Goal: Transaction & Acquisition: Purchase product/service

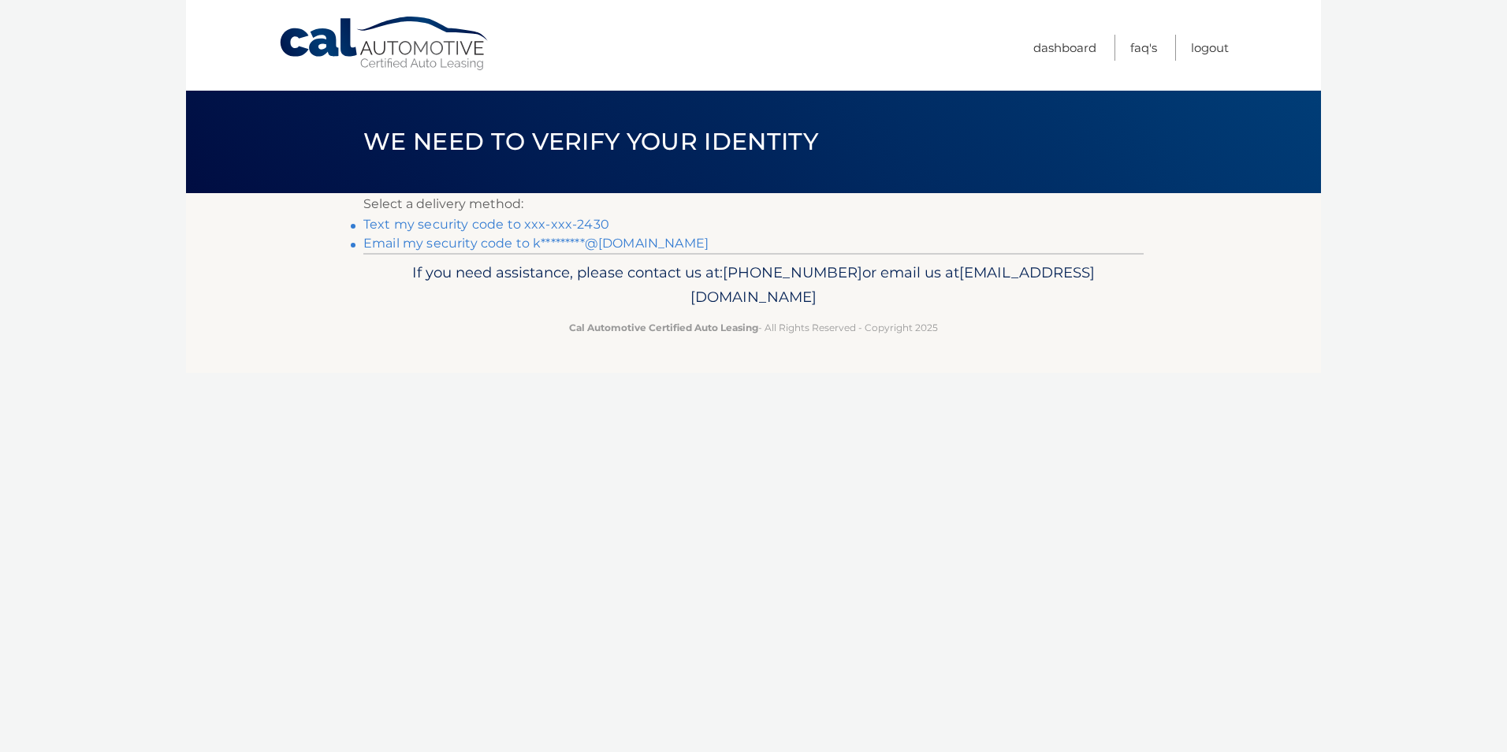
click at [458, 225] on link "Text my security code to xxx-xxx-2430" at bounding box center [486, 224] width 246 height 15
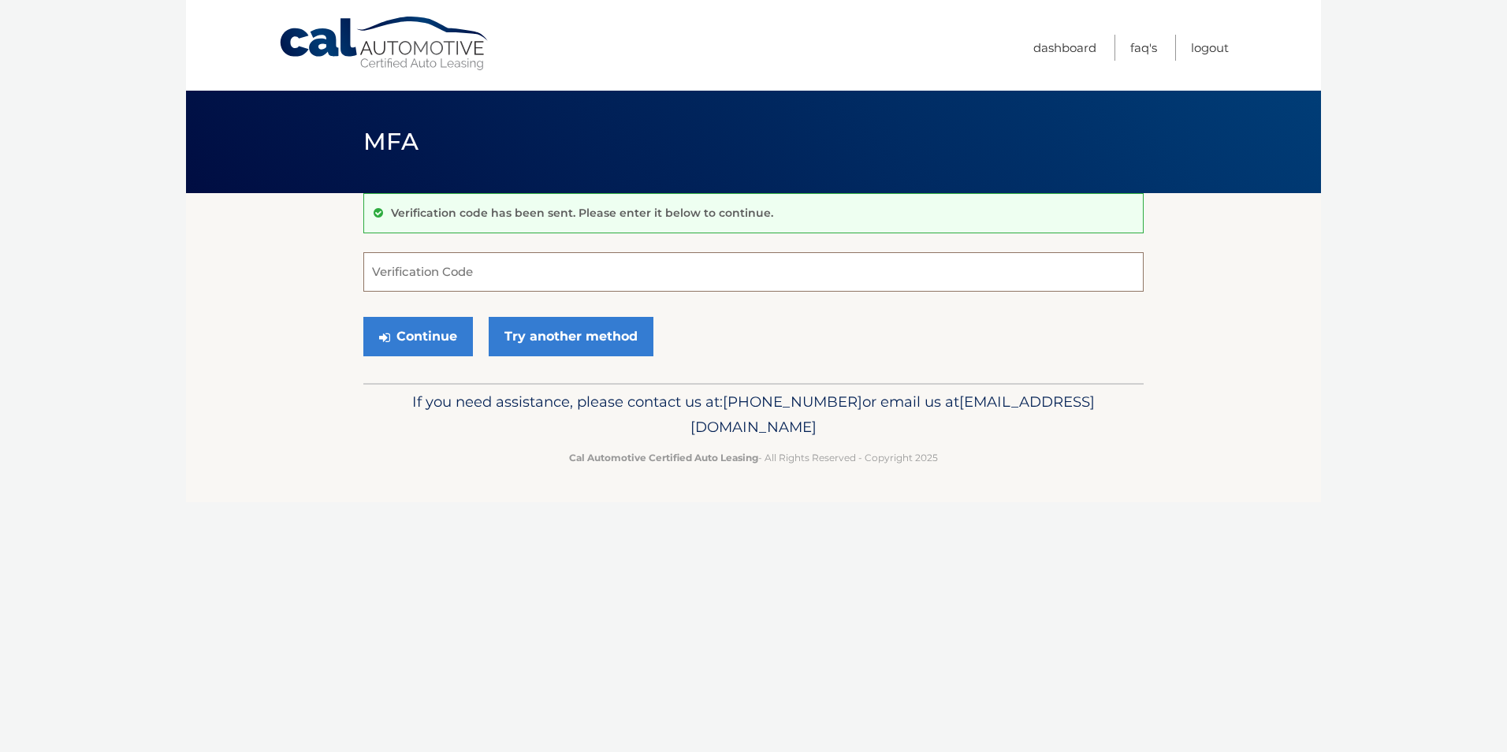
click at [408, 270] on input "Verification Code" at bounding box center [753, 271] width 781 height 39
type input "438362"
click at [417, 345] on button "Continue" at bounding box center [418, 336] width 110 height 39
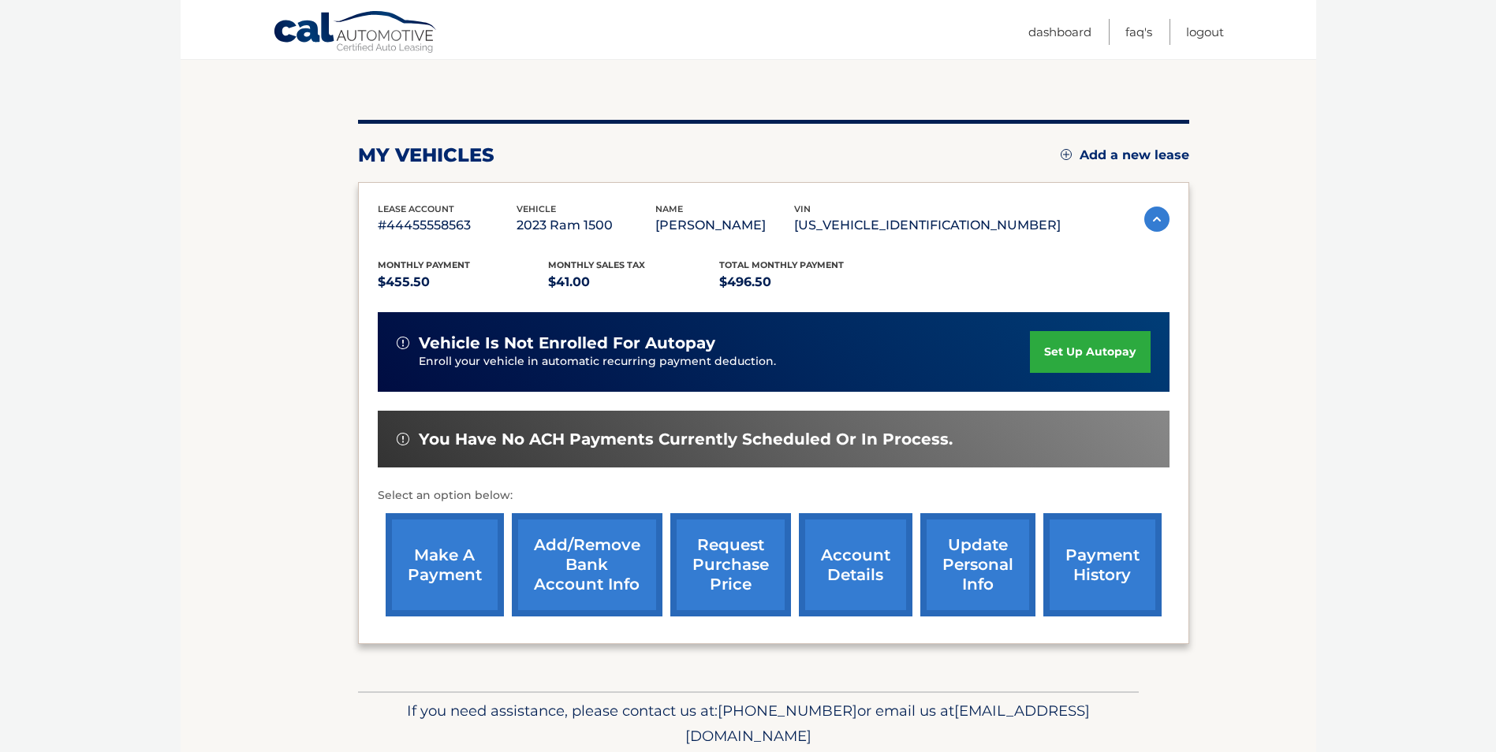
scroll to position [158, 0]
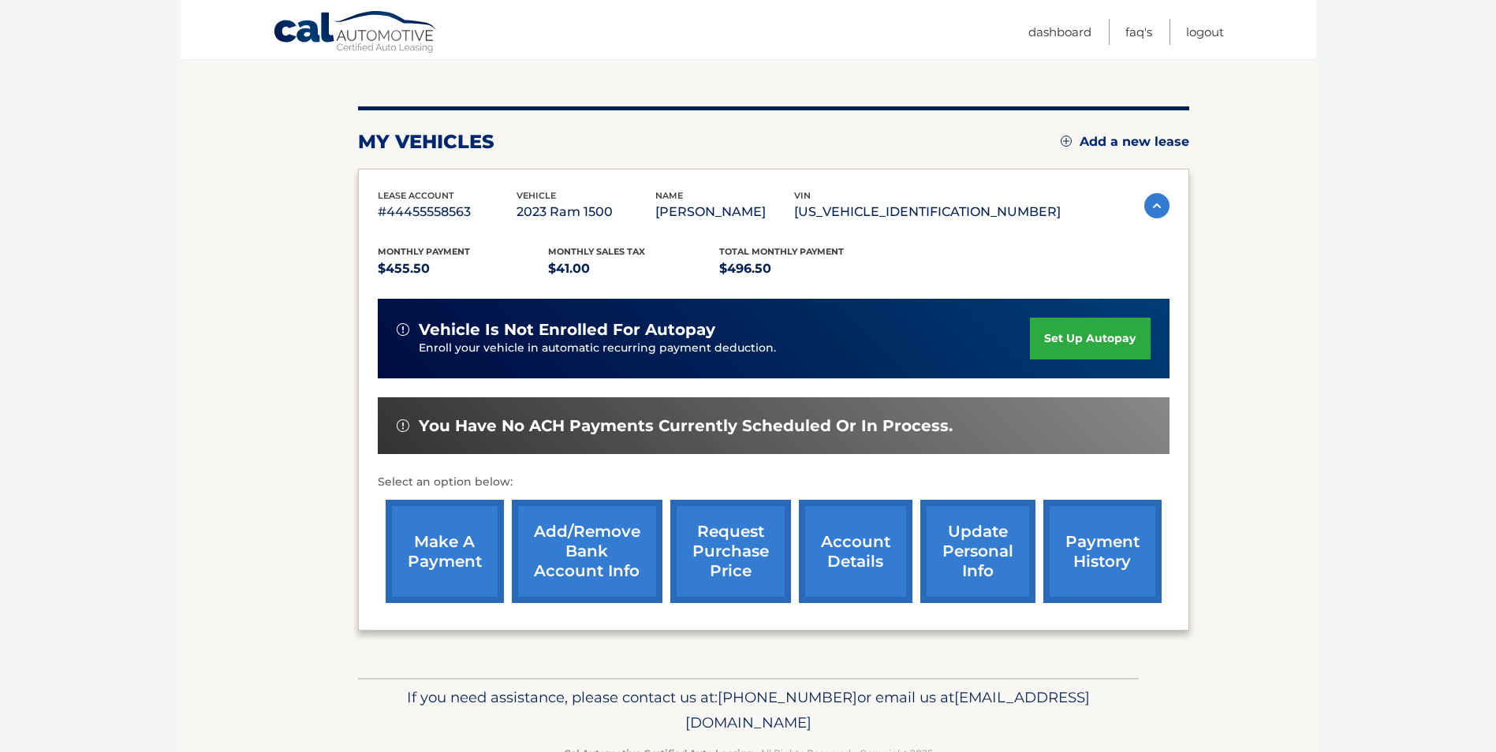
click at [443, 546] on link "make a payment" at bounding box center [445, 551] width 118 height 103
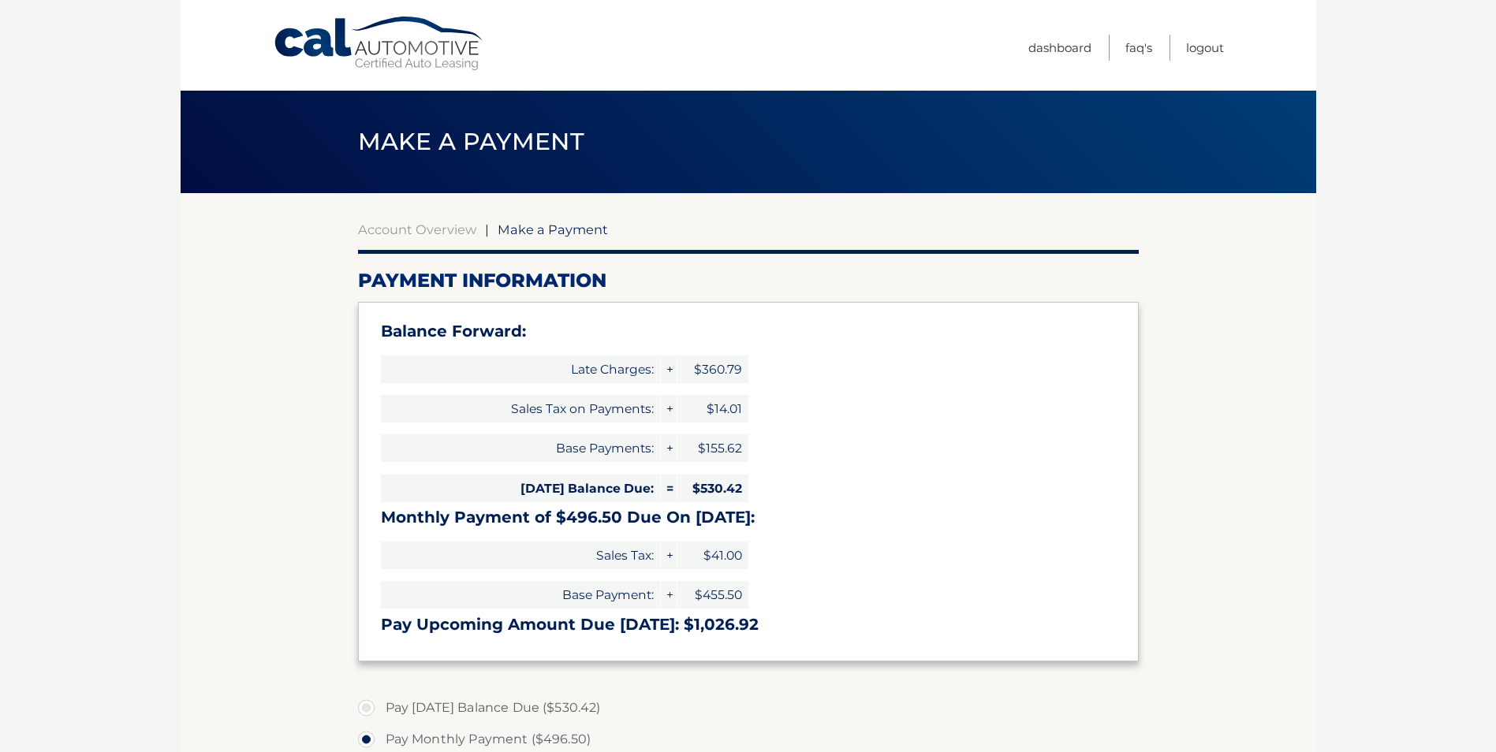
scroll to position [158, 0]
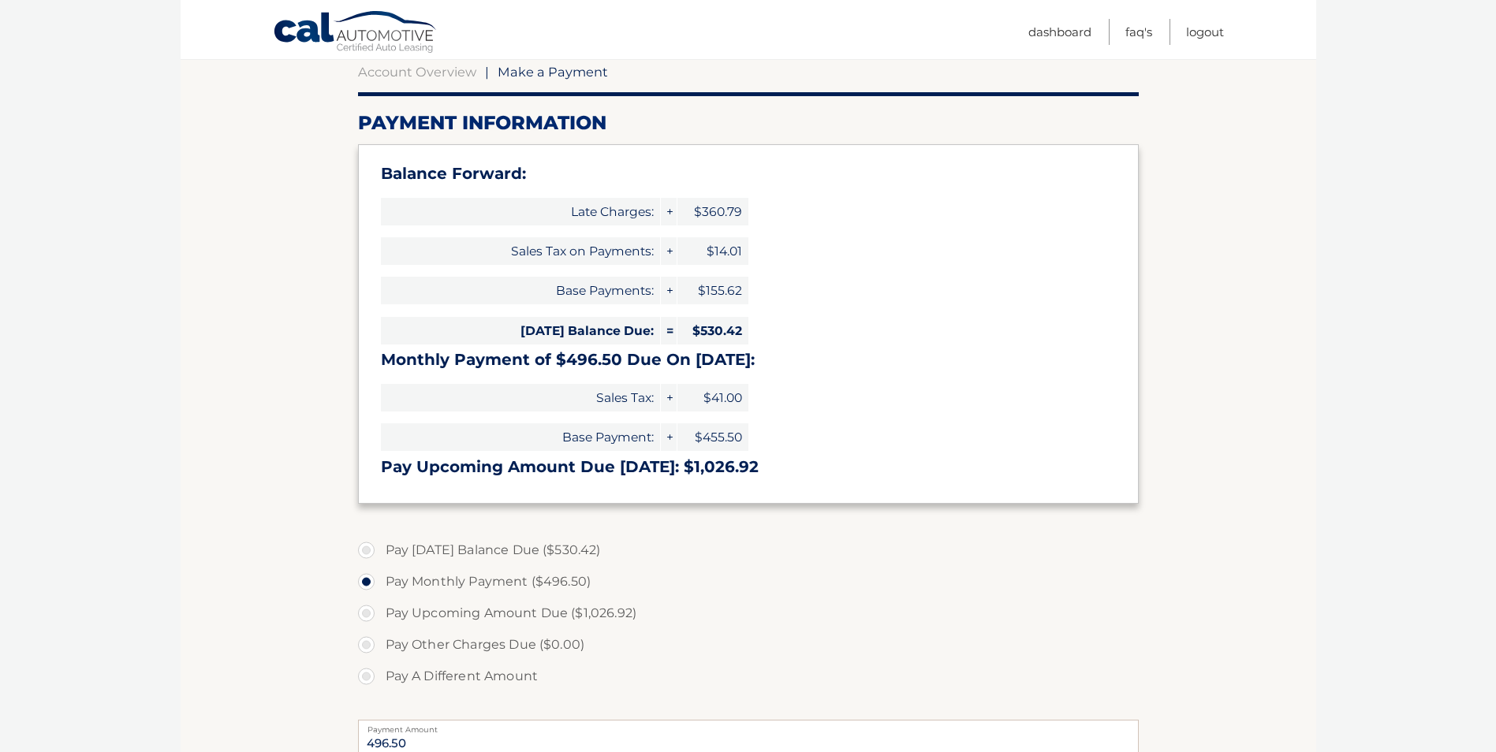
click at [368, 550] on label "Pay [DATE] Balance Due ($530.42)" at bounding box center [748, 551] width 781 height 32
click at [368, 550] on input "Pay [DATE] Balance Due ($530.42)" at bounding box center [372, 547] width 16 height 25
radio input "true"
type input "530.42"
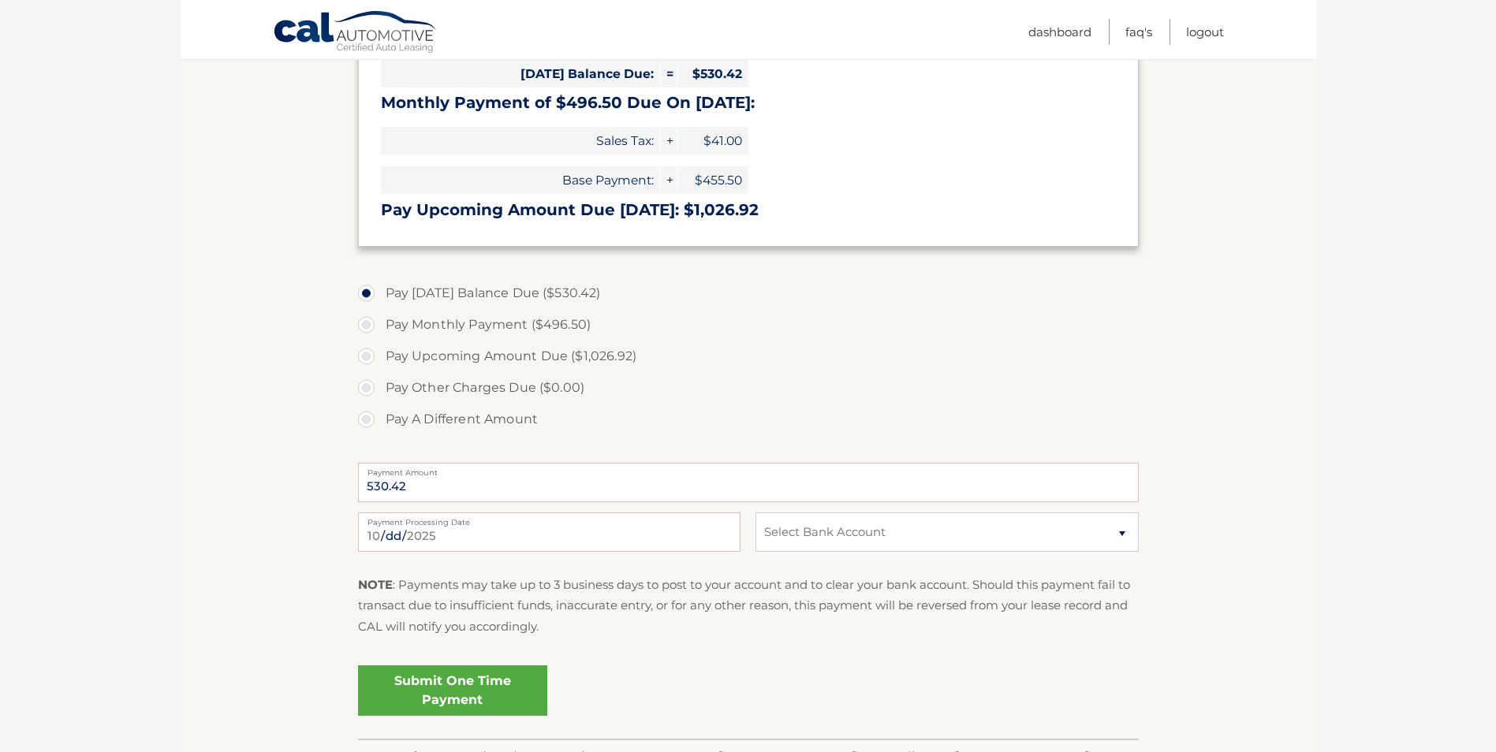
scroll to position [473, 0]
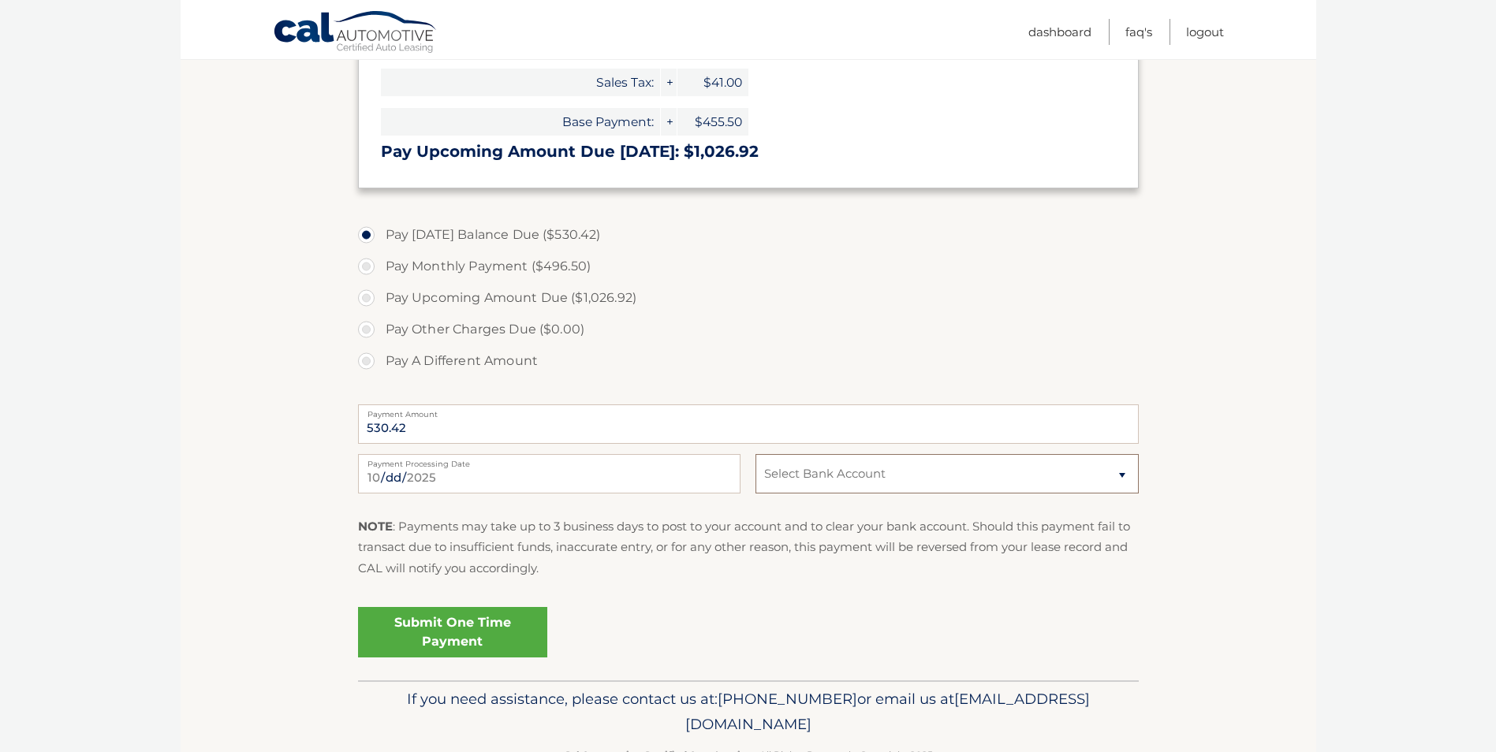
click at [837, 471] on select "Select Bank Account Checking PNCBANK, NATIONAL ASSOCIATION *****3488 Checking T…" at bounding box center [946, 473] width 382 height 39
click at [755, 454] on select "Select Bank Account Checking PNCBANK, NATIONAL ASSOCIATION *****3488 Checking T…" at bounding box center [946, 473] width 382 height 39
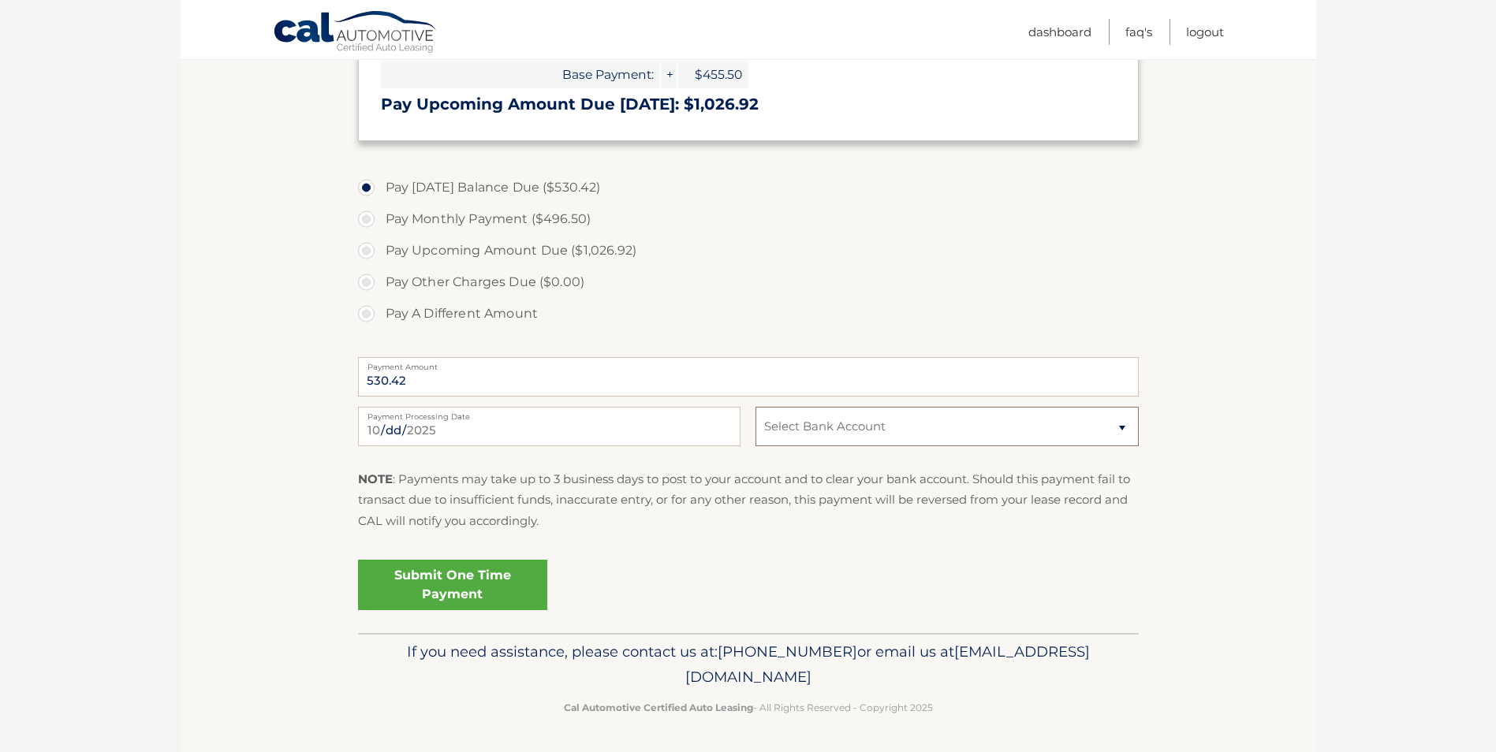
scroll to position [521, 0]
click at [862, 426] on select "Select Bank Account Checking PNCBANK, NATIONAL ASSOCIATION *****3488 Checking T…" at bounding box center [946, 425] width 382 height 39
click at [755, 406] on select "Select Bank Account Checking PNCBANK, NATIONAL ASSOCIATION *****3488 Checking T…" at bounding box center [946, 425] width 382 height 39
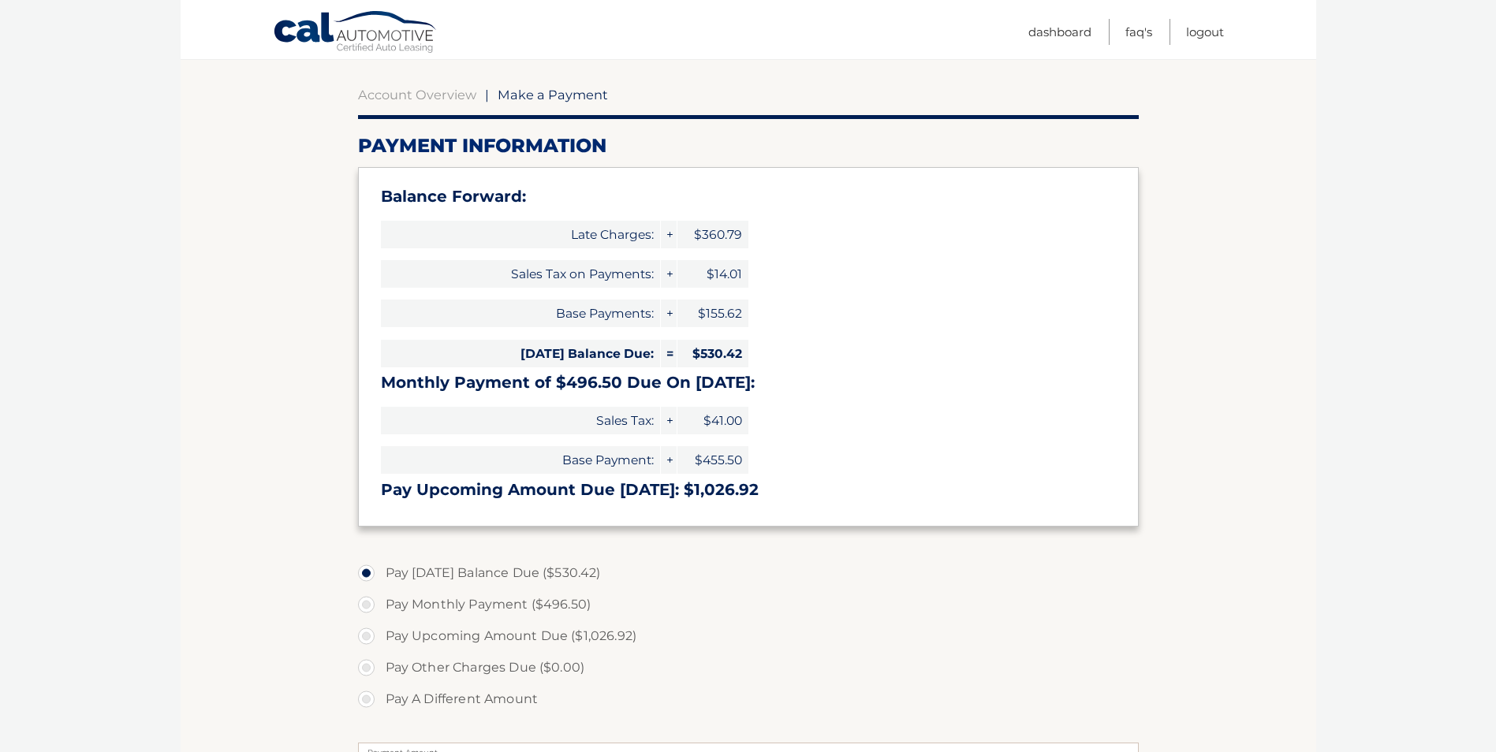
scroll to position [127, 0]
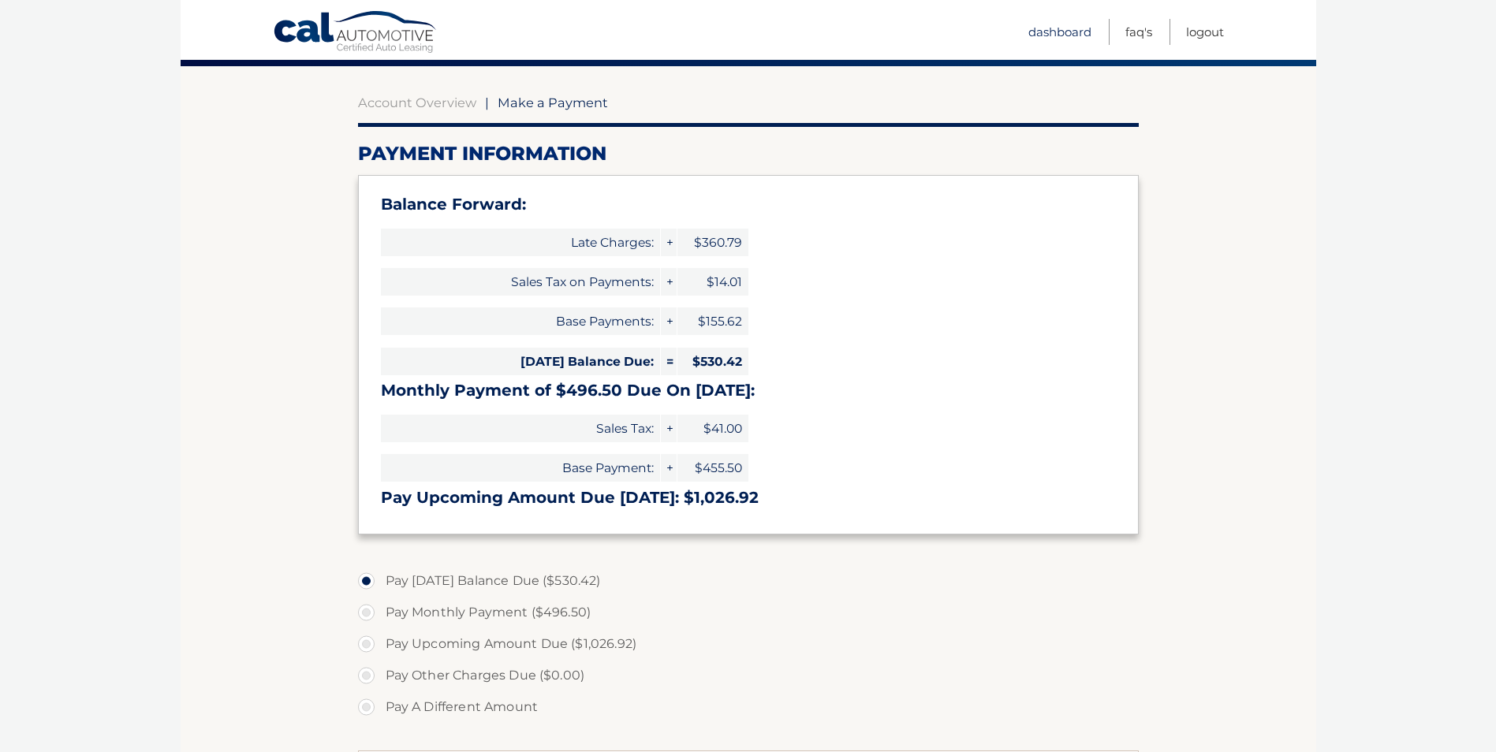
click at [1050, 33] on link "Dashboard" at bounding box center [1059, 32] width 63 height 26
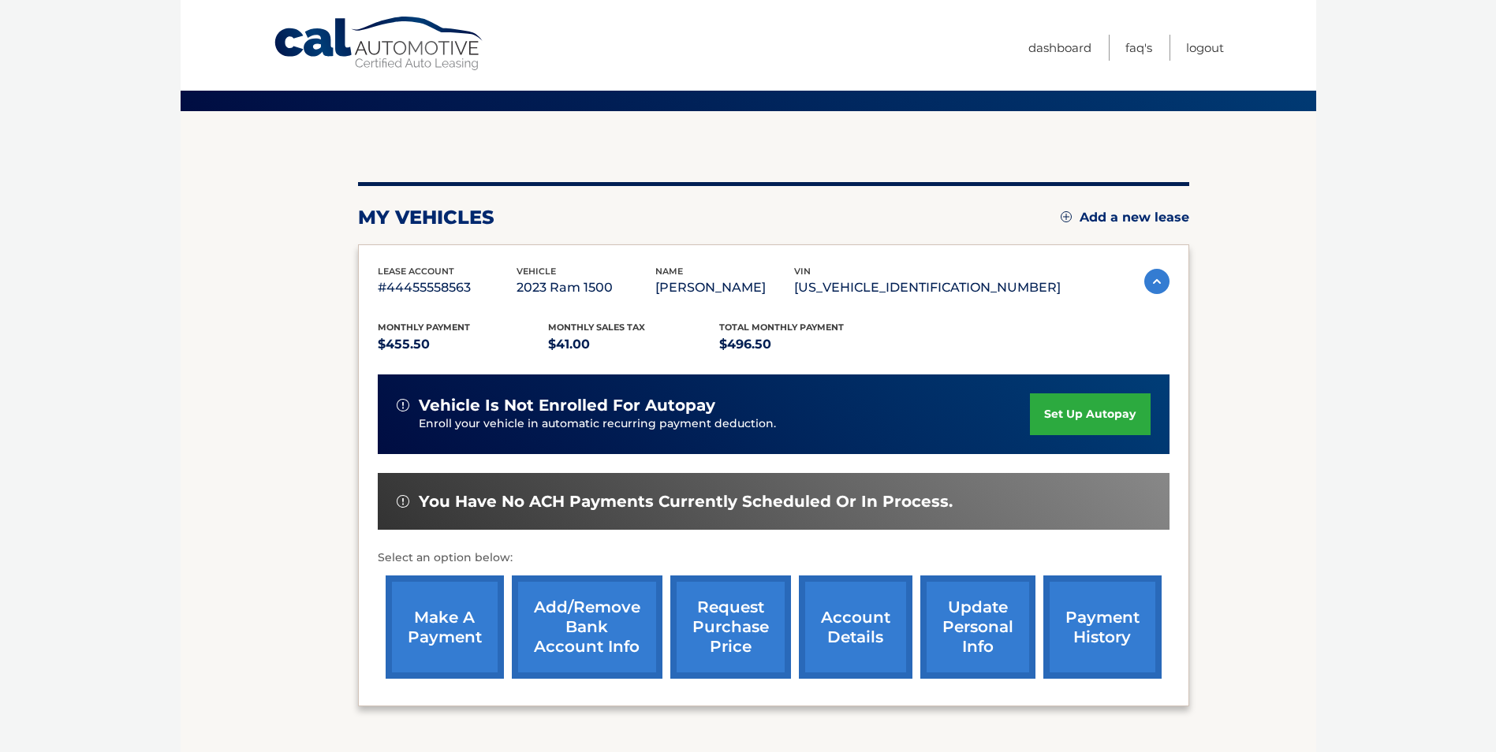
scroll to position [203, 0]
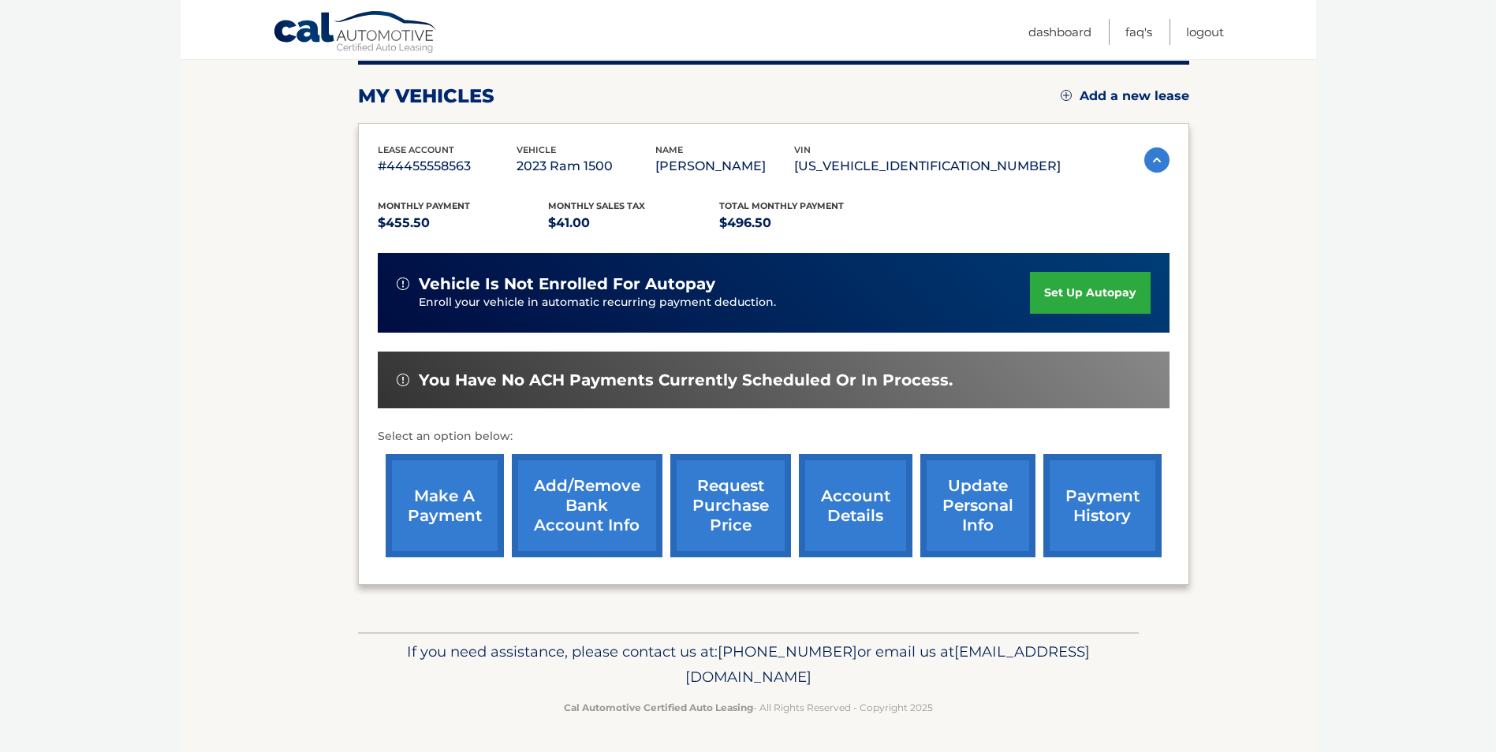
click at [581, 515] on link "Add/Remove bank account info" at bounding box center [587, 505] width 151 height 103
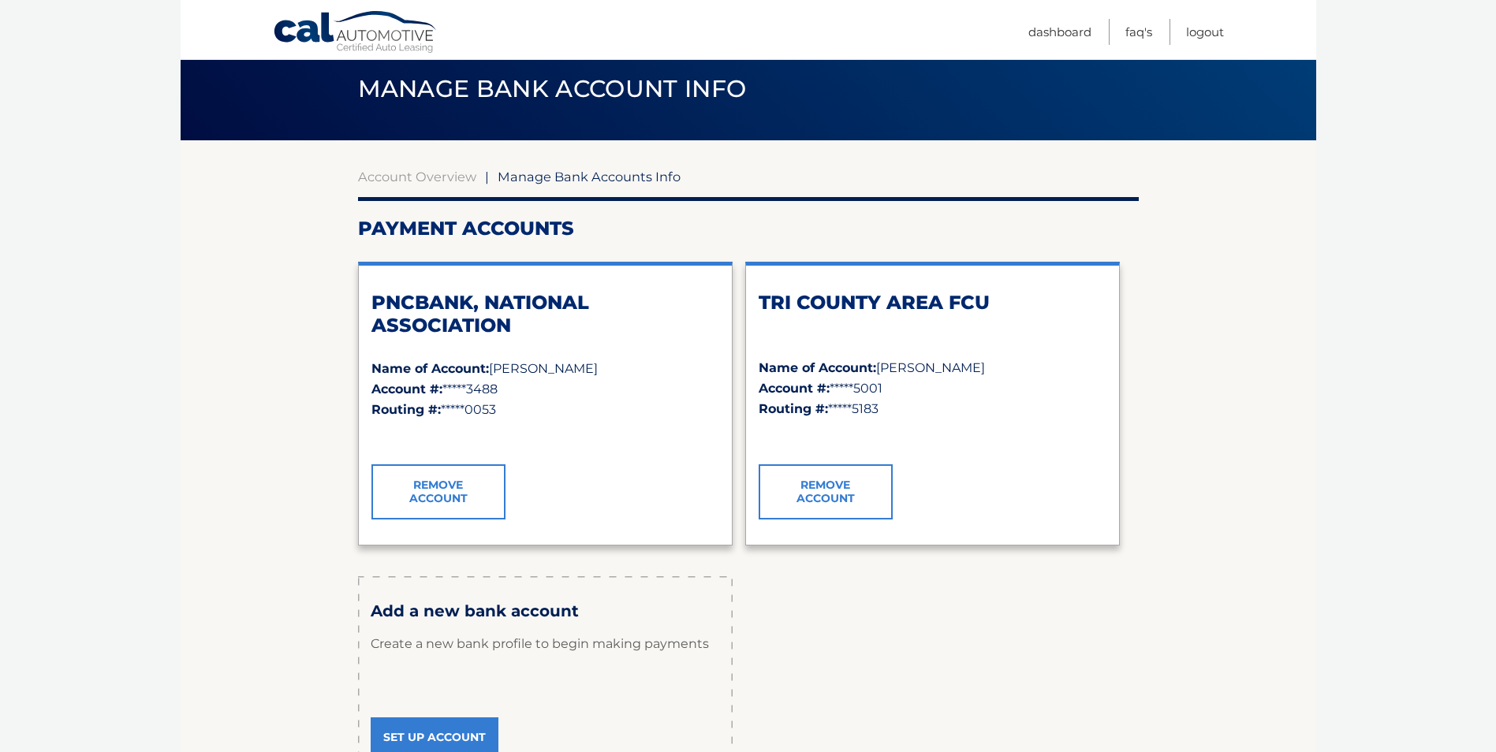
scroll to position [158, 0]
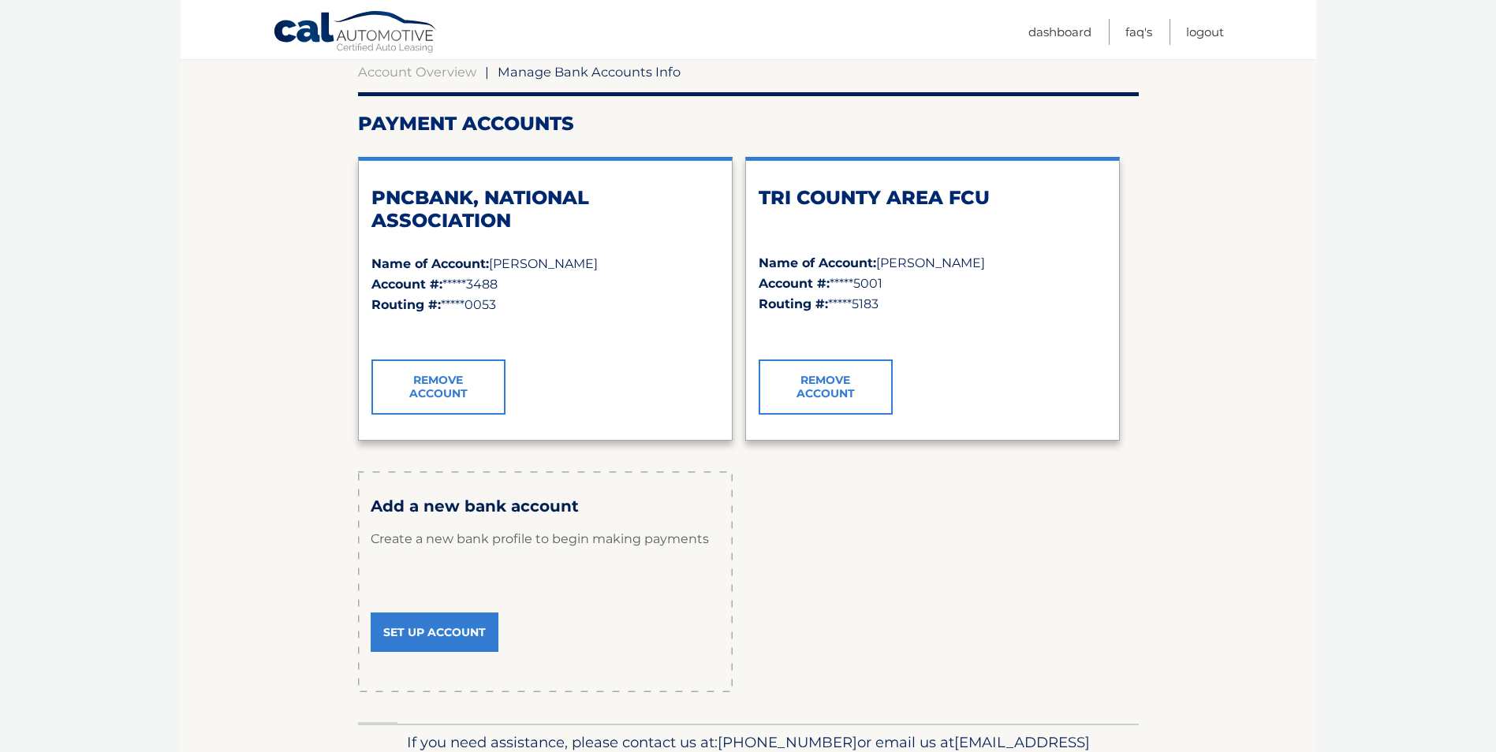
click at [411, 628] on link "Set Up Account" at bounding box center [435, 632] width 128 height 39
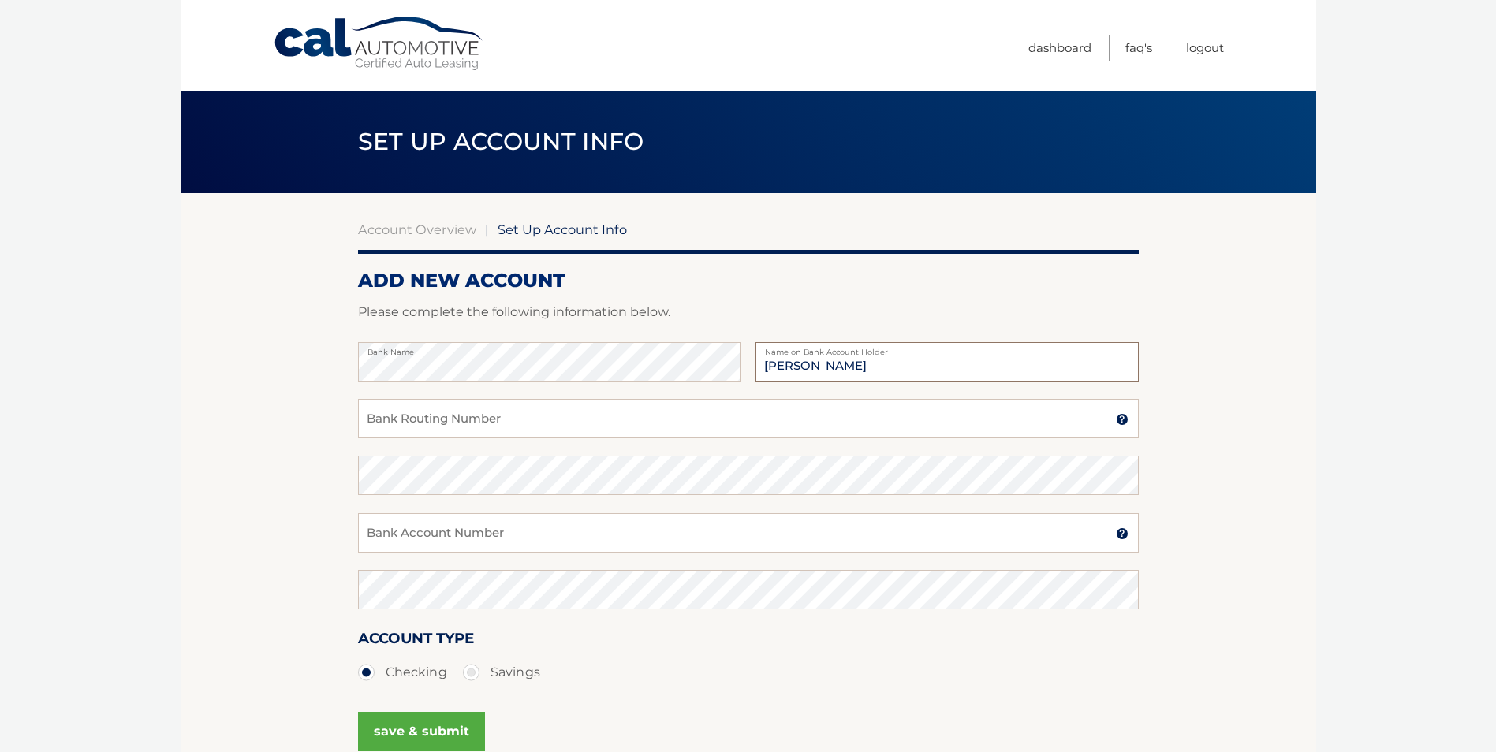
type input "[PERSON_NAME]"
click at [426, 421] on input "Bank Routing Number" at bounding box center [748, 418] width 781 height 39
type input "222370440"
click at [454, 535] on input "Bank Account Number" at bounding box center [748, 532] width 781 height 39
type input "384282002888"
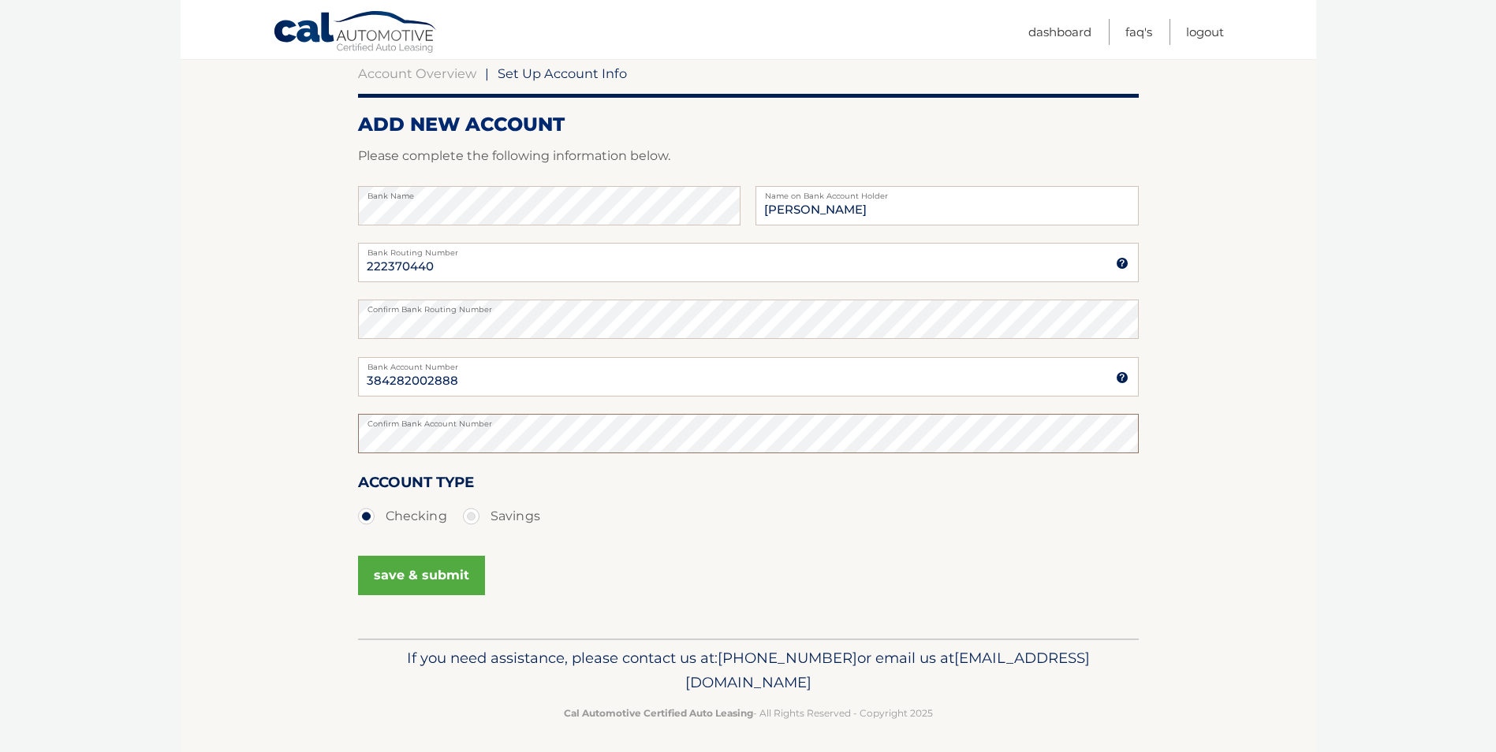
scroll to position [158, 0]
click at [401, 579] on button "save & submit" at bounding box center [421, 573] width 127 height 39
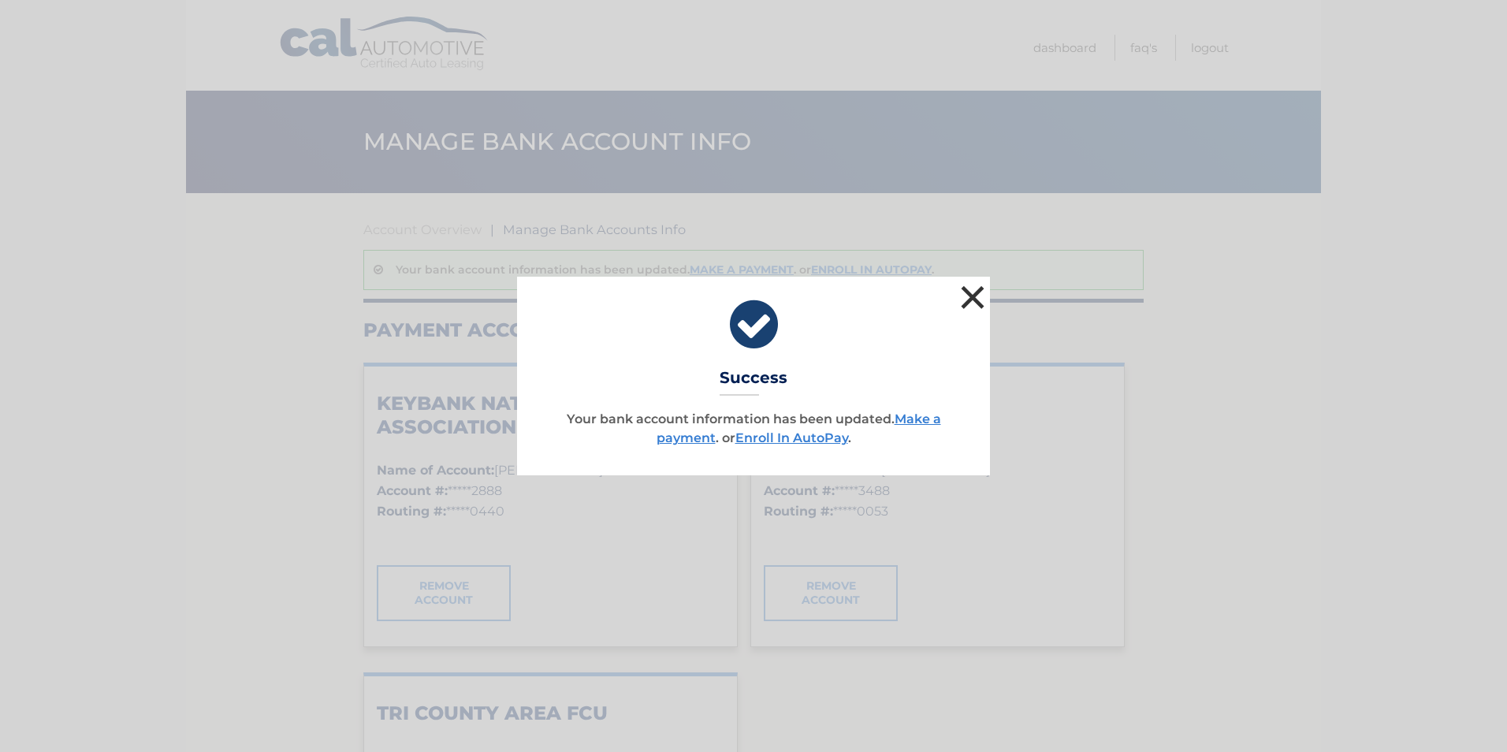
click at [971, 296] on button "×" at bounding box center [973, 297] width 32 height 32
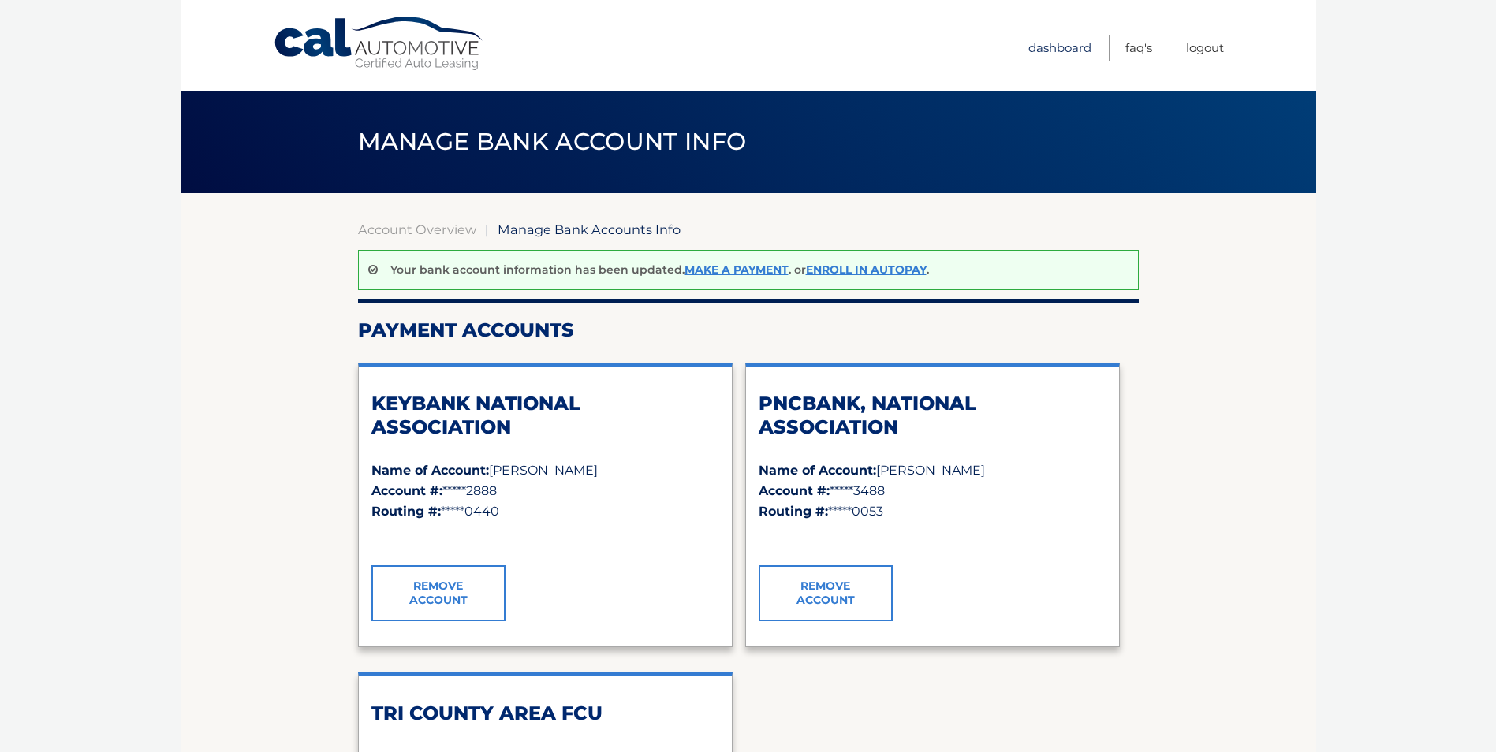
click at [1063, 45] on link "Dashboard" at bounding box center [1059, 48] width 63 height 26
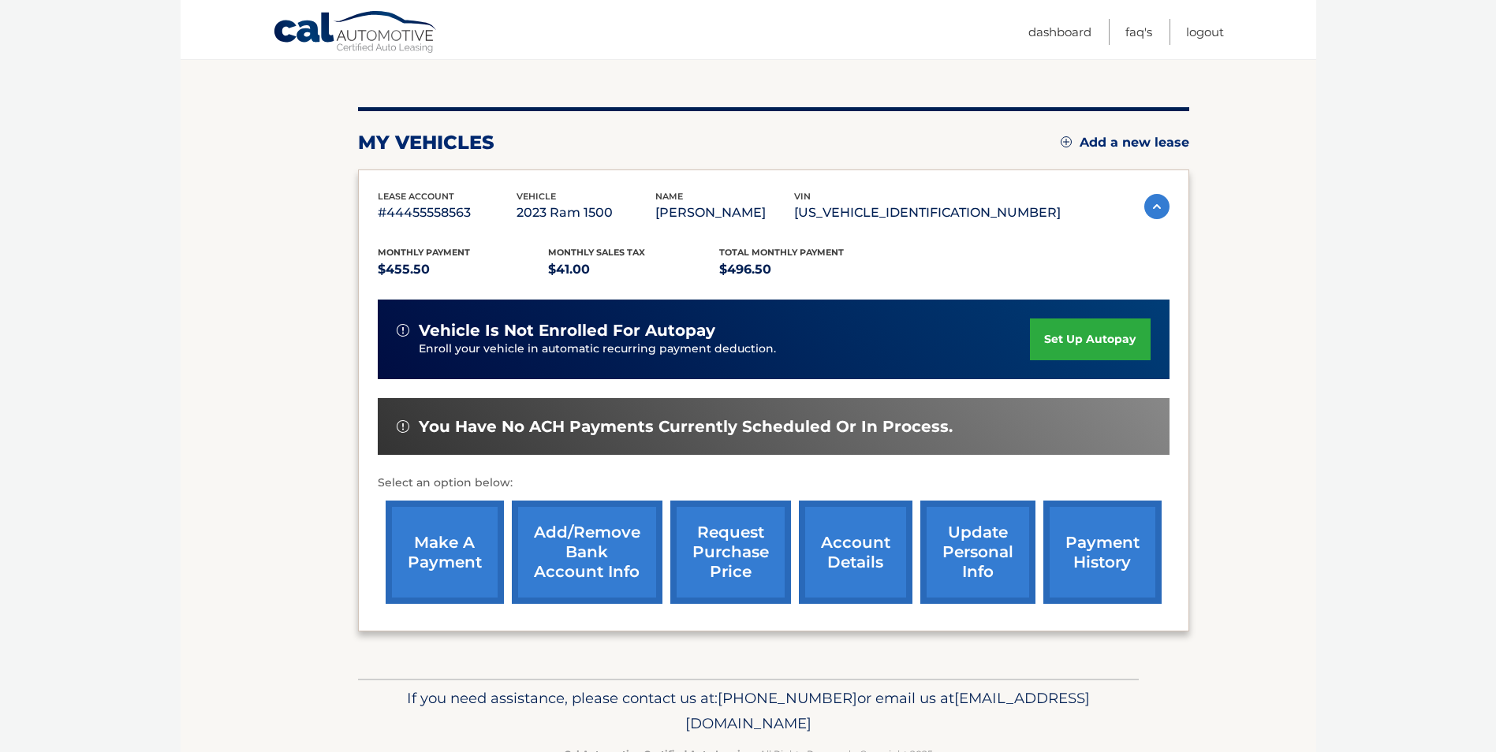
scroll to position [158, 0]
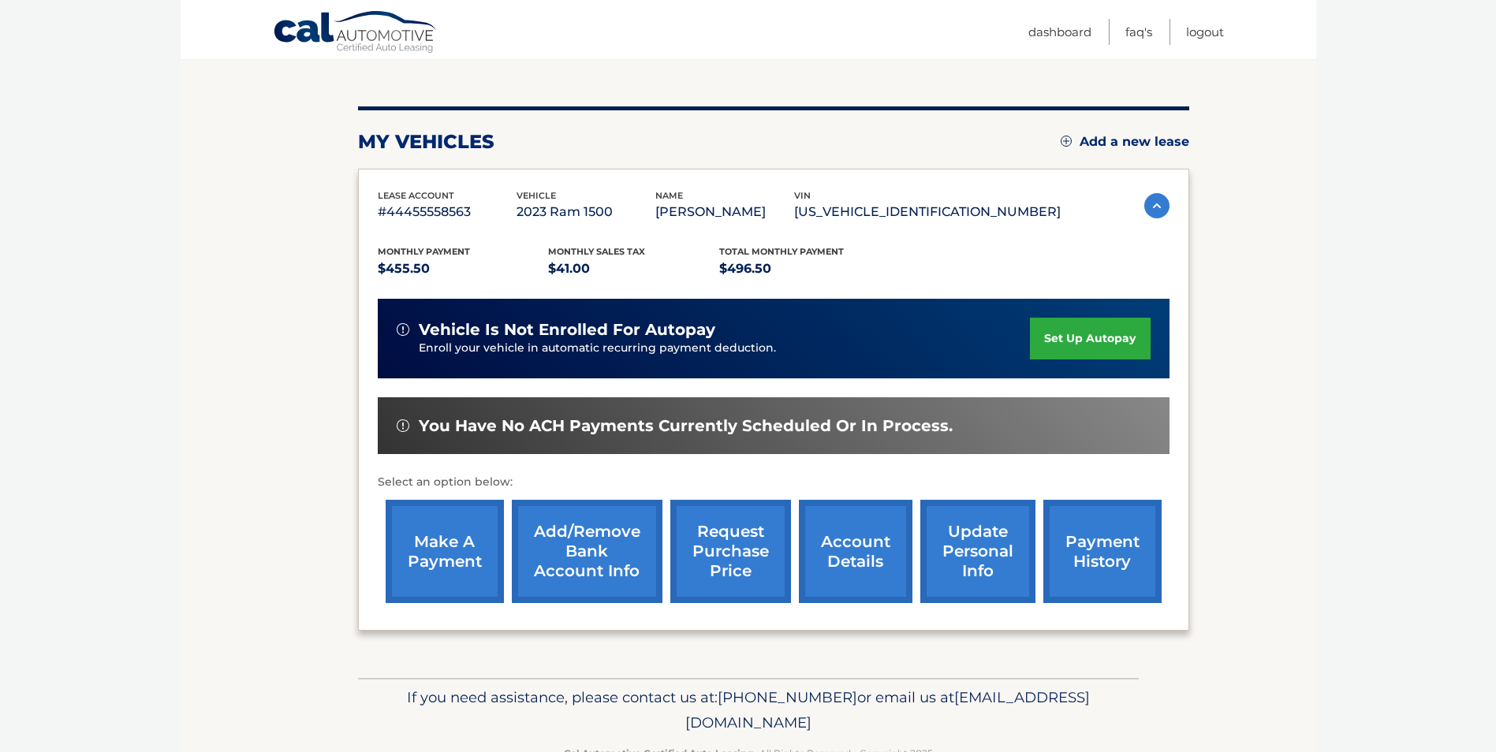
click at [415, 551] on link "make a payment" at bounding box center [445, 551] width 118 height 103
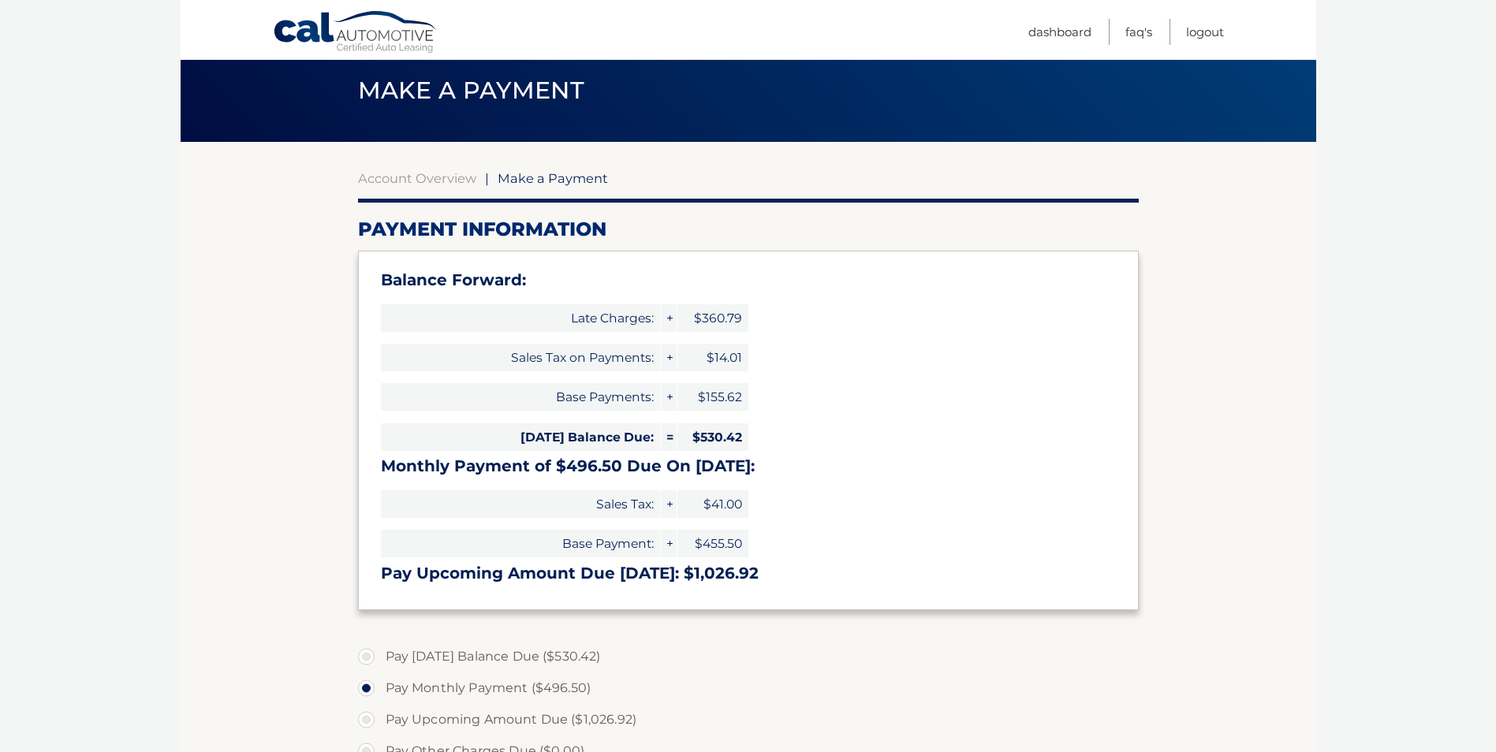
scroll to position [79, 0]
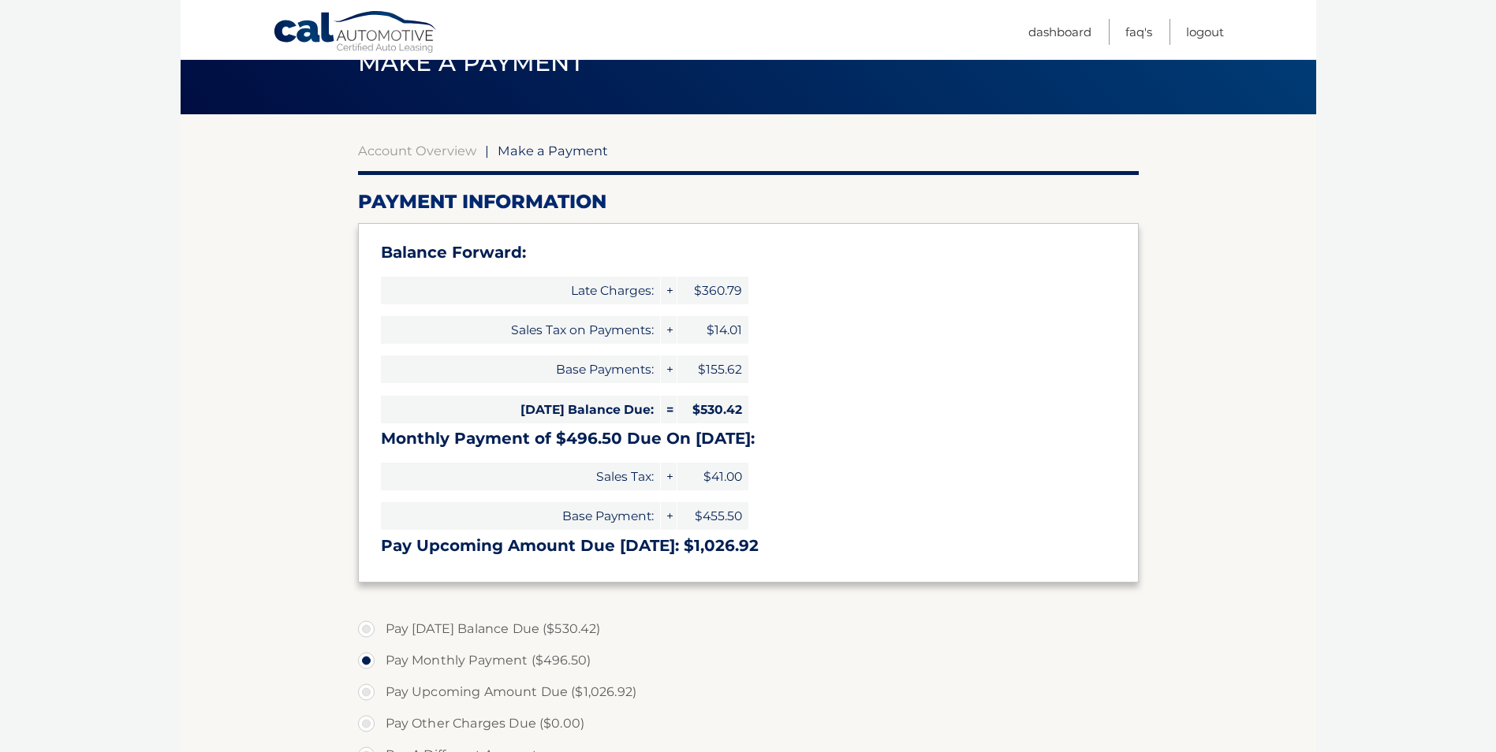
click at [367, 628] on label "Pay [DATE] Balance Due ($530.42)" at bounding box center [748, 629] width 781 height 32
click at [367, 628] on input "Pay [DATE] Balance Due ($530.42)" at bounding box center [372, 625] width 16 height 25
radio input "true"
type input "530.42"
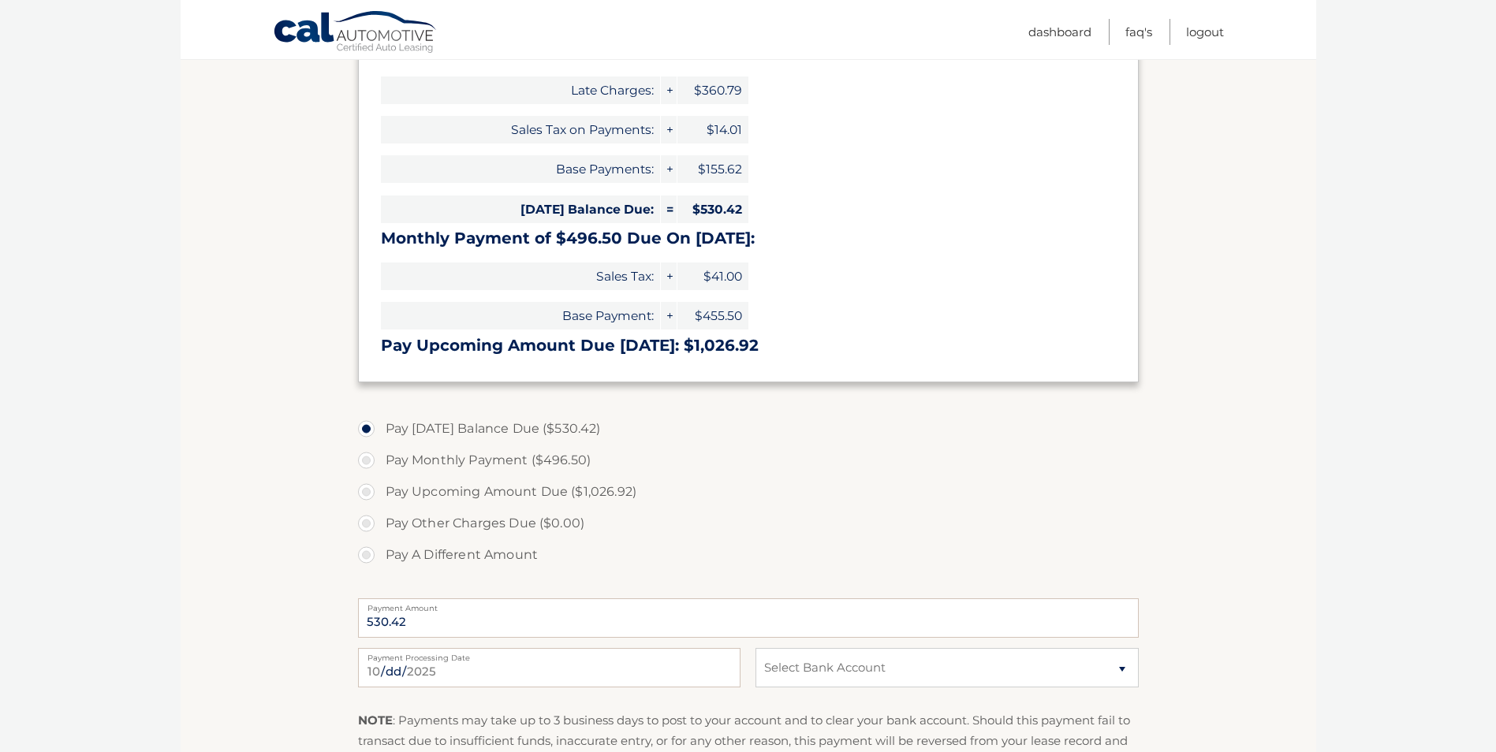
scroll to position [315, 0]
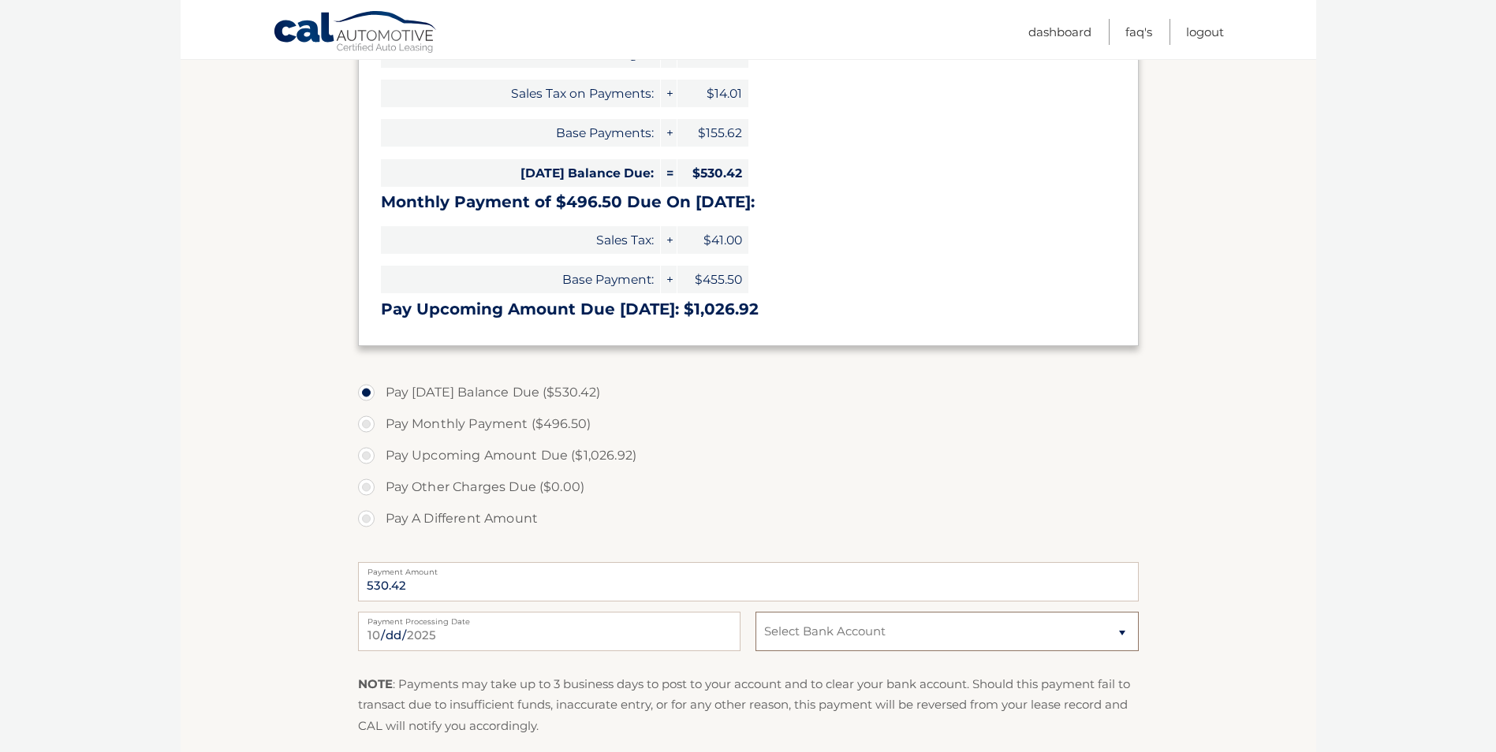
click at [800, 634] on select "Select Bank Account Checking KEYBANK NATIONAL ASSOCIATION *****2888 Checking PN…" at bounding box center [946, 631] width 382 height 39
select select "Mzc4ZmVkNjQtNmIxZi00YzhlLTlmMDMtNDE4YmE4NDkyM2Ez"
click at [755, 612] on select "Select Bank Account Checking KEYBANK NATIONAL ASSOCIATION *****2888 Checking PN…" at bounding box center [946, 631] width 382 height 39
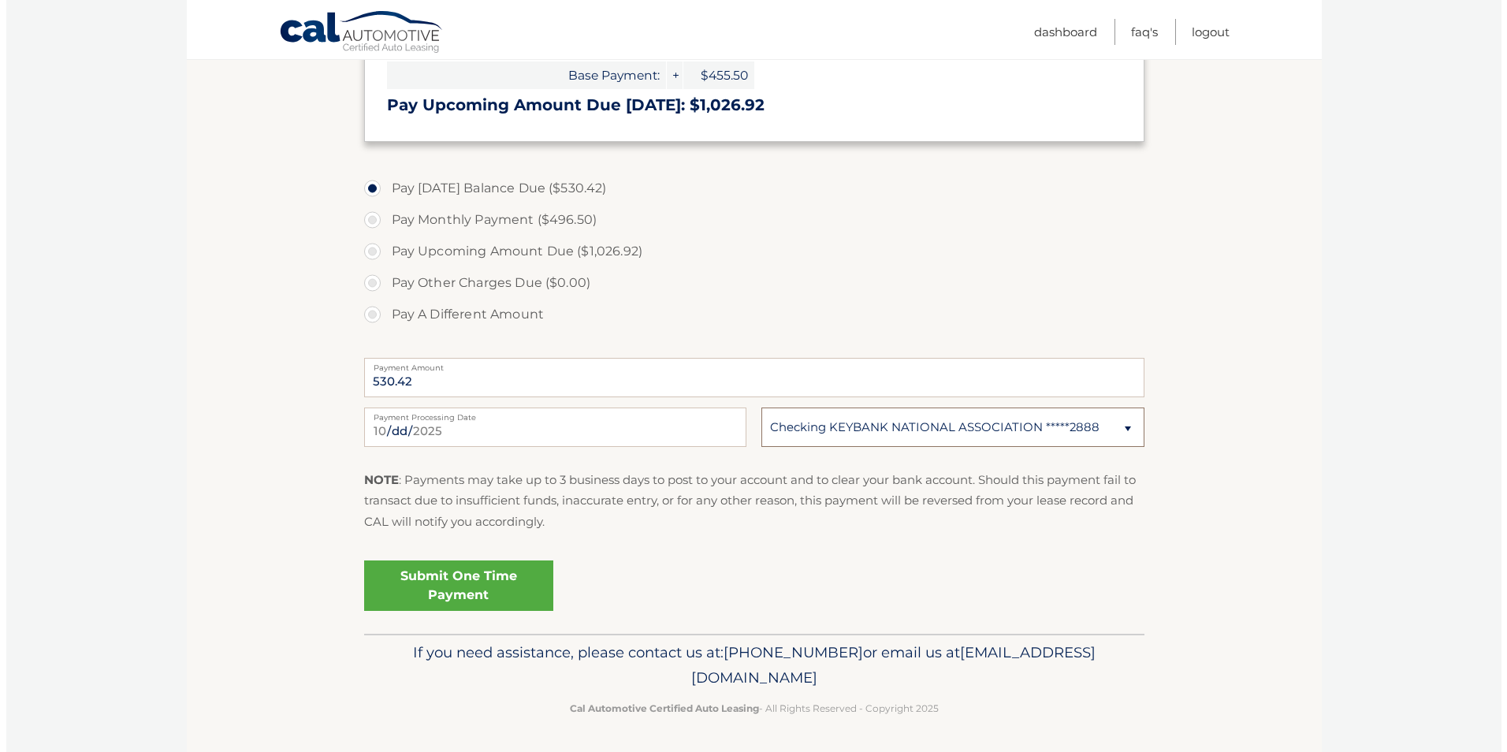
scroll to position [521, 0]
click at [445, 582] on link "Submit One Time Payment" at bounding box center [452, 584] width 189 height 50
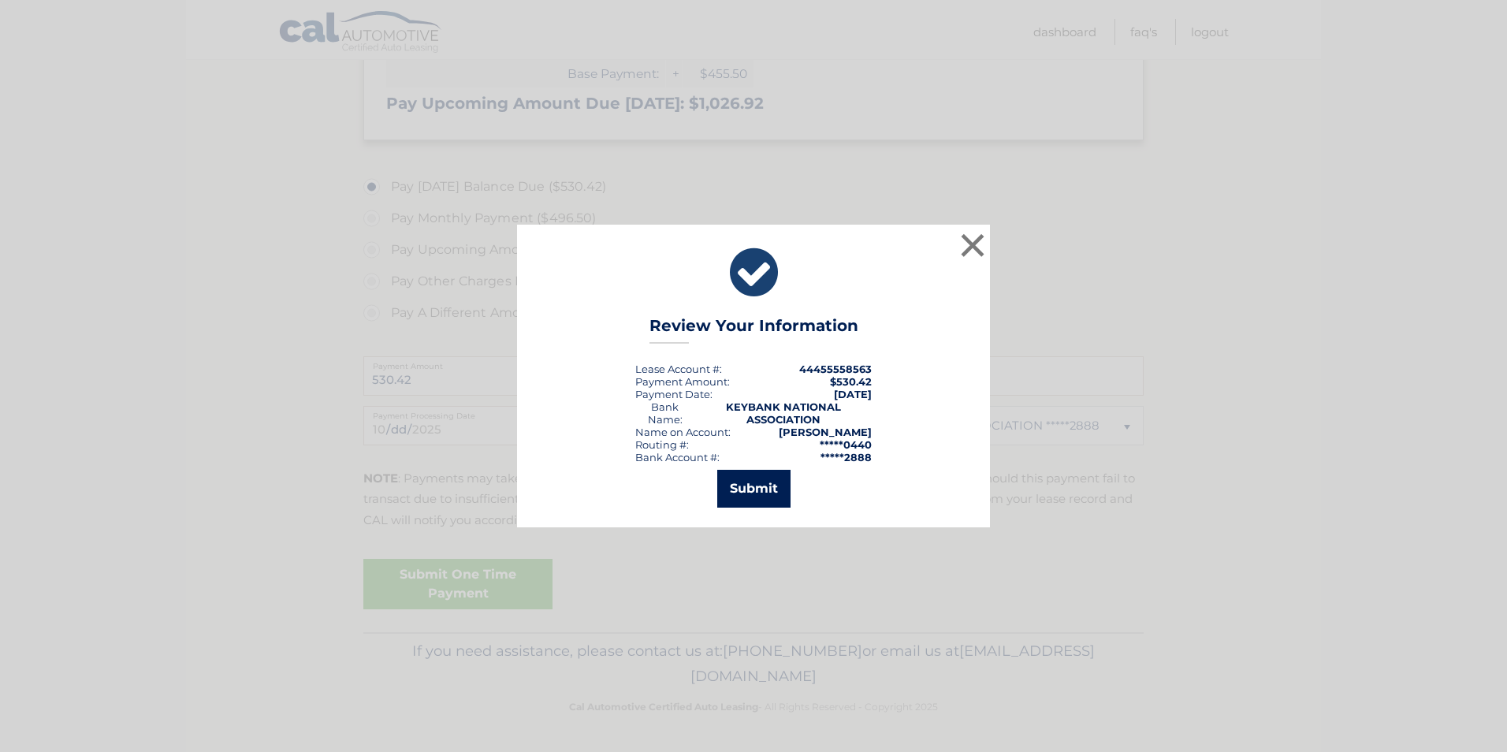
click at [764, 482] on button "Submit" at bounding box center [753, 489] width 73 height 38
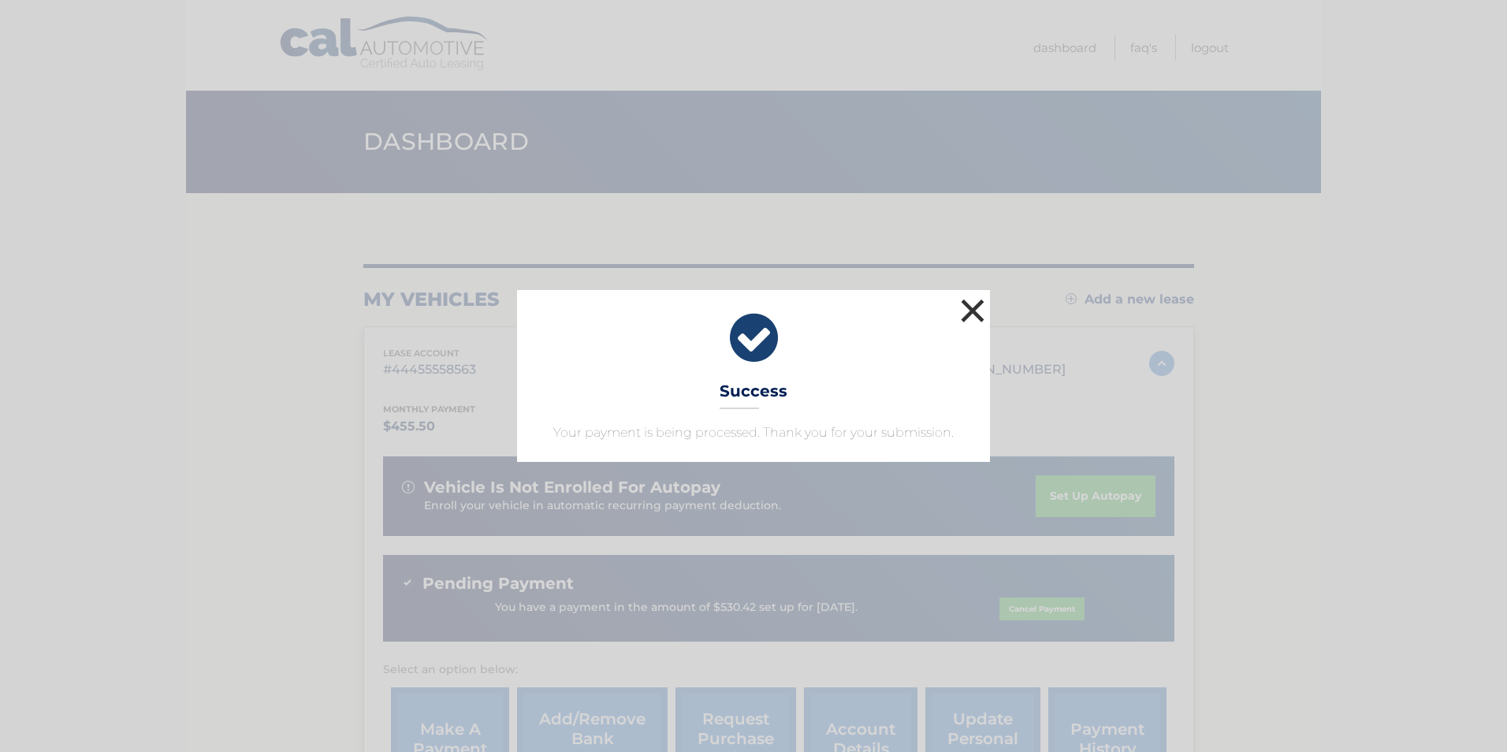
click at [975, 307] on button "×" at bounding box center [973, 311] width 32 height 32
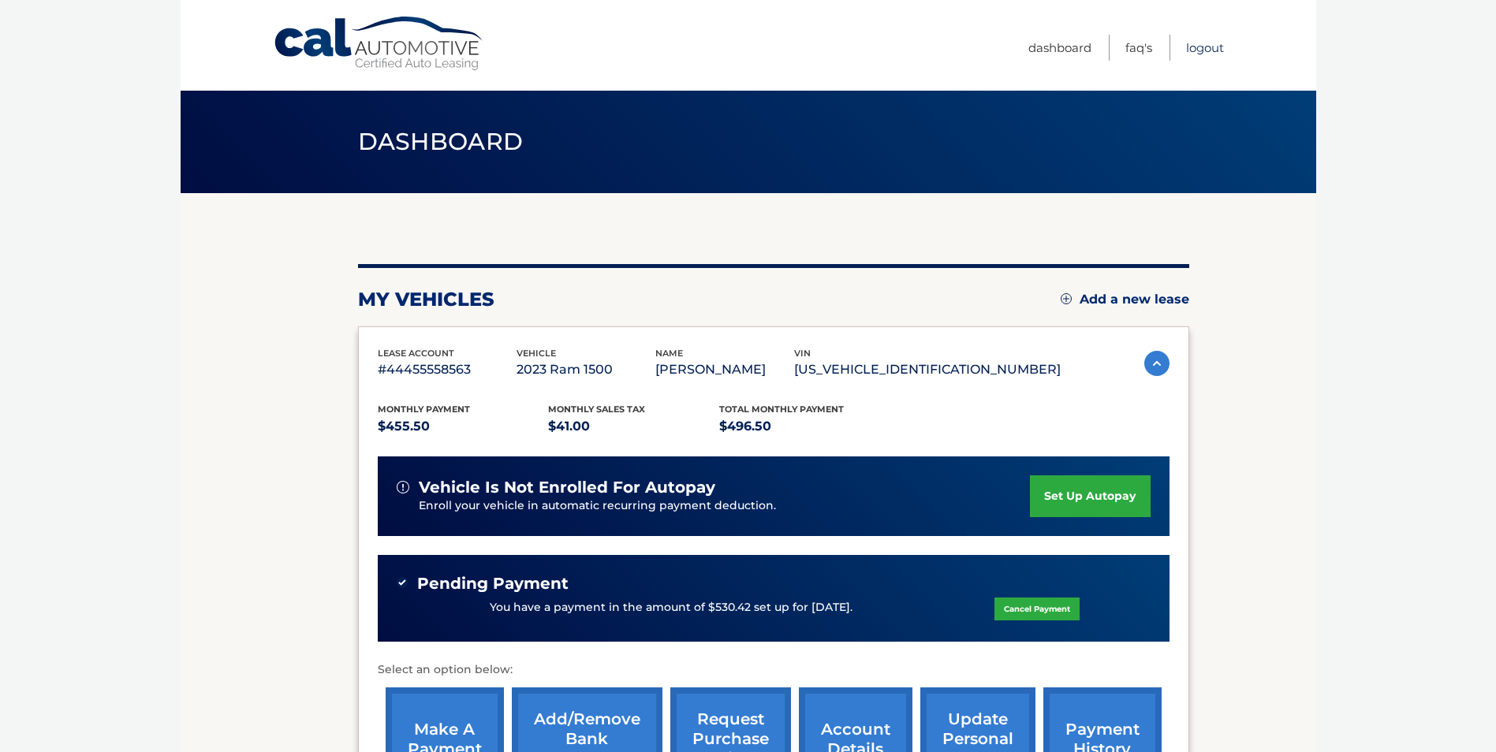
click at [1202, 48] on link "Logout" at bounding box center [1205, 48] width 38 height 26
